Goal: Task Accomplishment & Management: Manage account settings

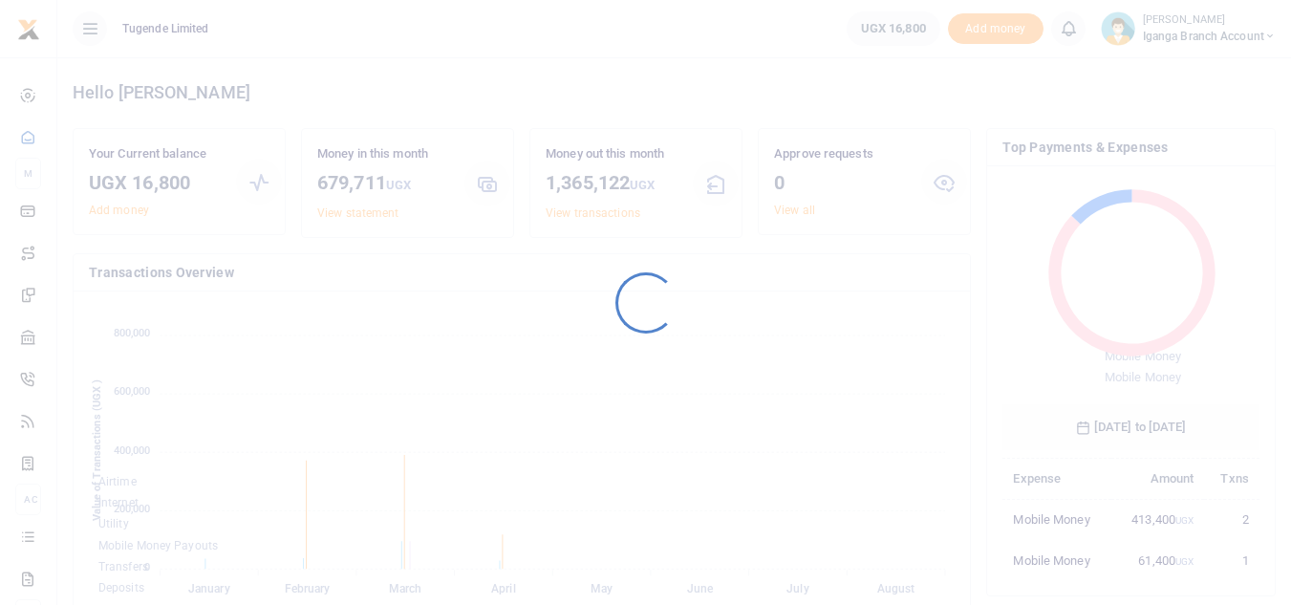
scroll to position [254, 243]
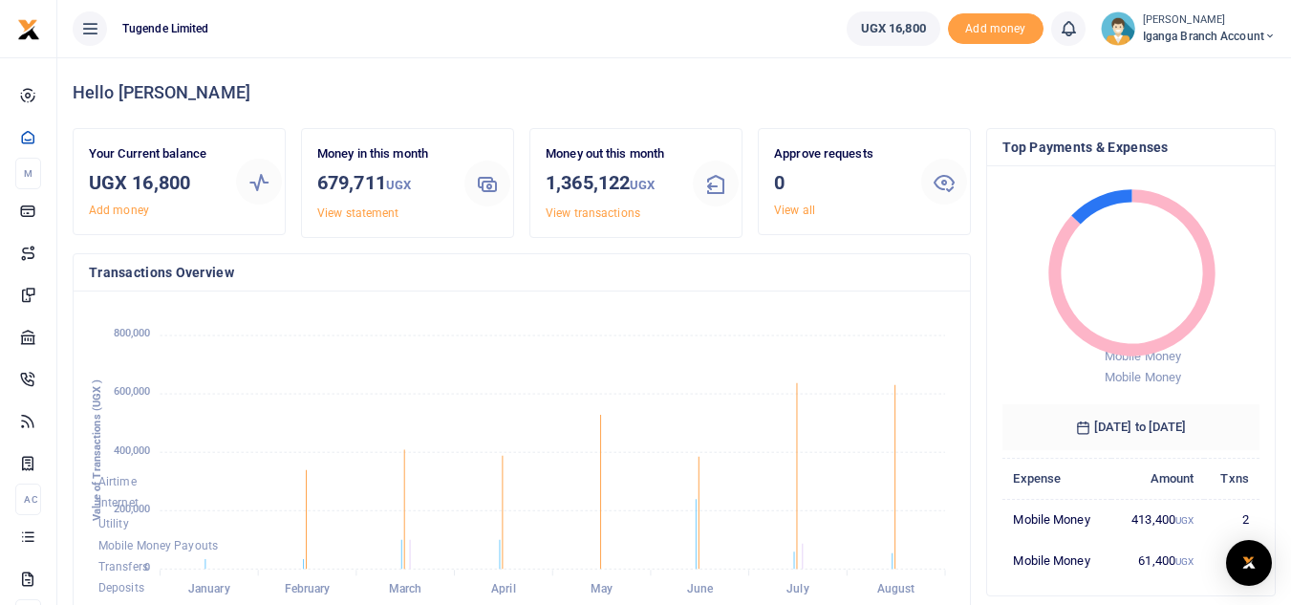
click at [1183, 36] on span "Iganga Branch Account" at bounding box center [1209, 36] width 133 height 17
click at [1172, 79] on link "Switch accounts" at bounding box center [1202, 69] width 151 height 27
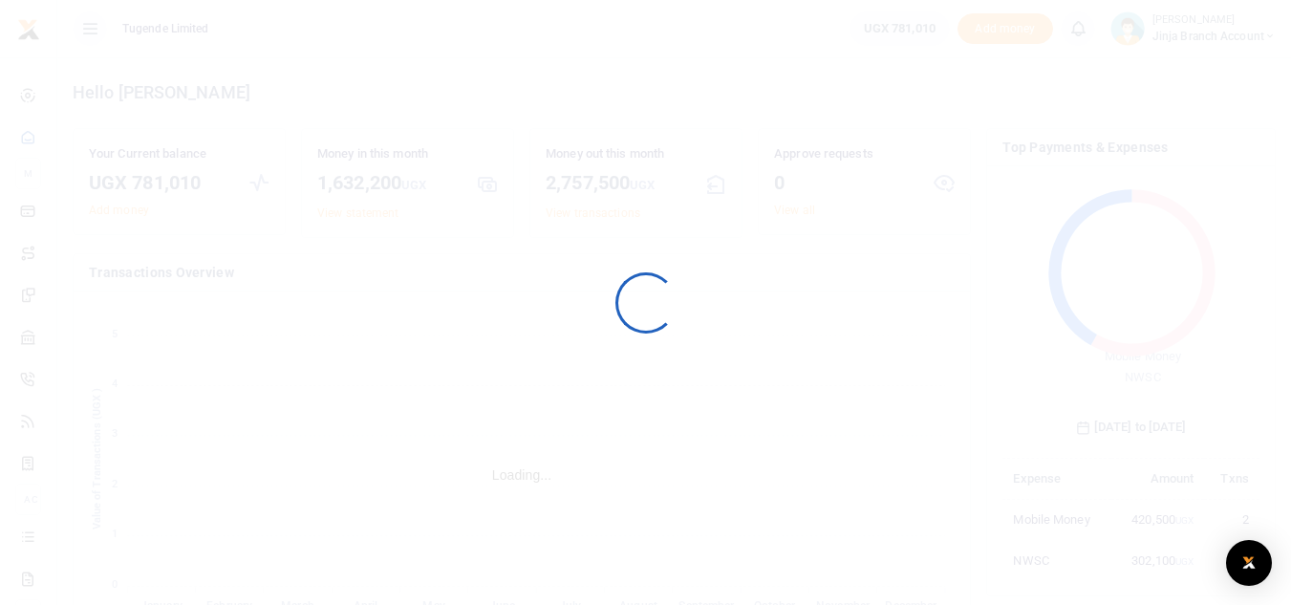
scroll to position [254, 243]
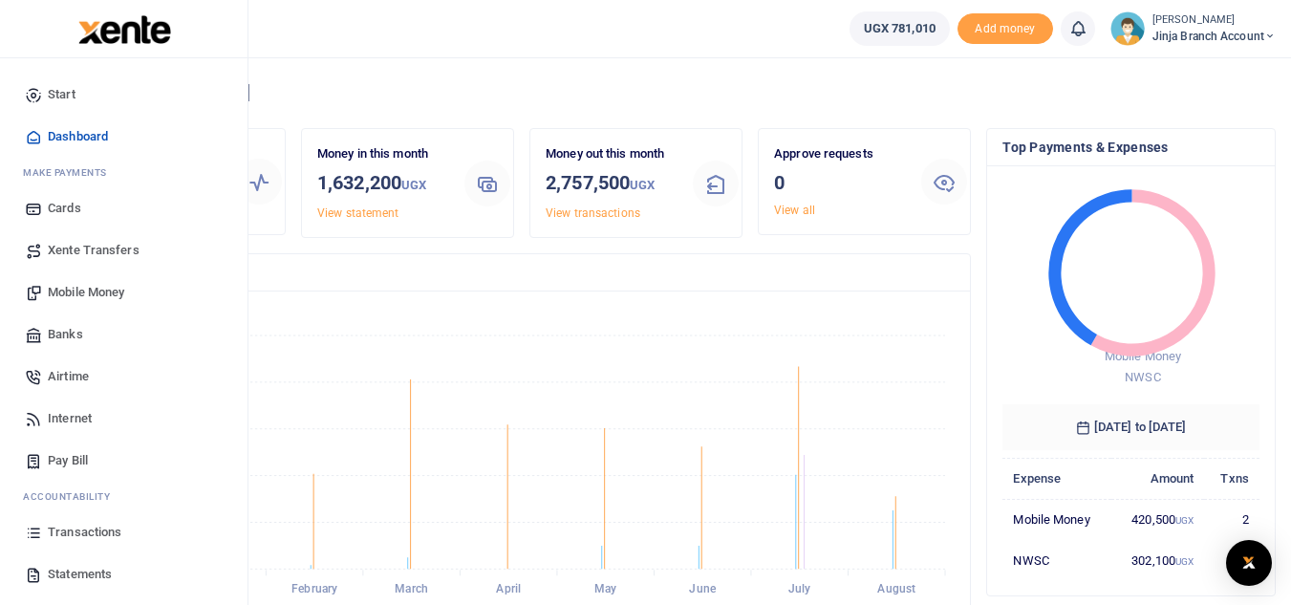
click at [71, 576] on span "Statements" at bounding box center [80, 574] width 64 height 19
